Goal: Browse casually

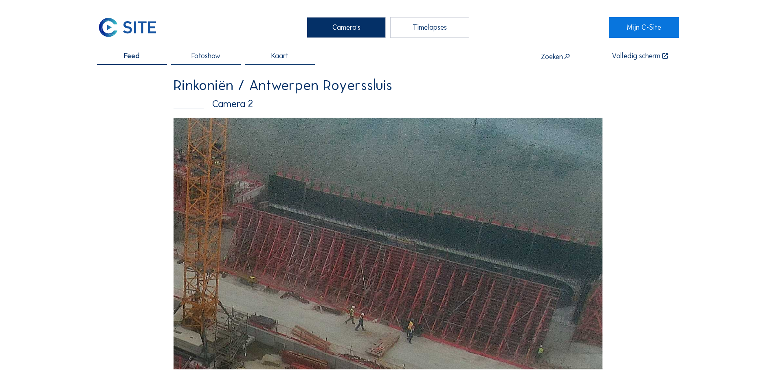
drag, startPoint x: 540, startPoint y: 229, endPoint x: 492, endPoint y: 292, distance: 79.6
click at [492, 292] on img at bounding box center [387, 244] width 429 height 252
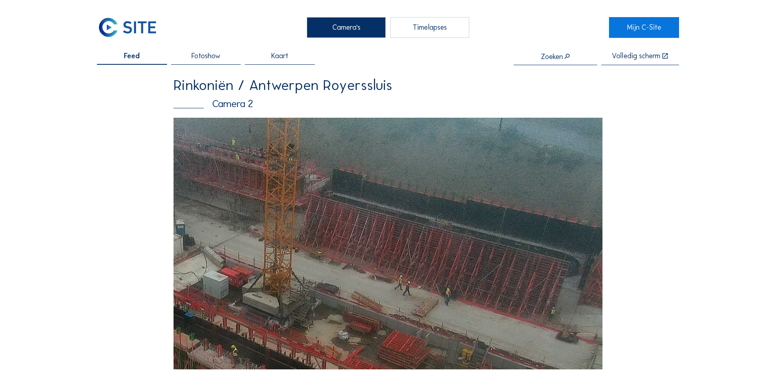
drag, startPoint x: 503, startPoint y: 313, endPoint x: 502, endPoint y: 307, distance: 6.6
click at [502, 307] on img at bounding box center [387, 244] width 429 height 252
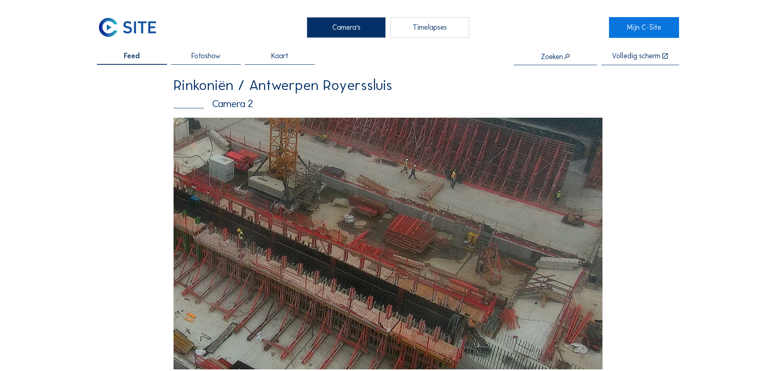
drag, startPoint x: 419, startPoint y: 320, endPoint x: 424, endPoint y: 203, distance: 116.6
click at [424, 203] on img at bounding box center [387, 244] width 429 height 252
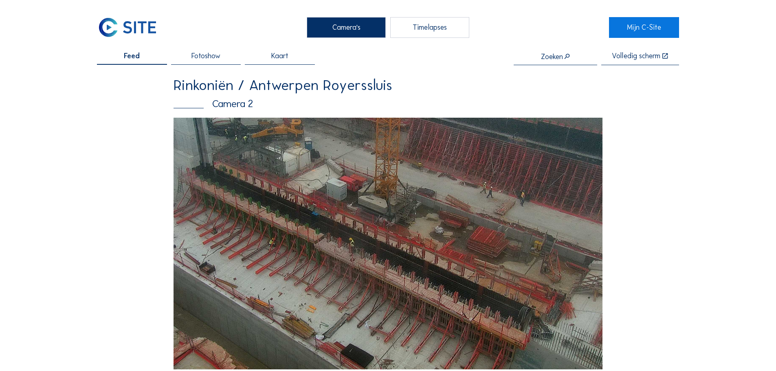
drag, startPoint x: 334, startPoint y: 277, endPoint x: 347, endPoint y: 192, distance: 86.5
click at [347, 192] on img at bounding box center [387, 244] width 429 height 252
